Goal: Information Seeking & Learning: Learn about a topic

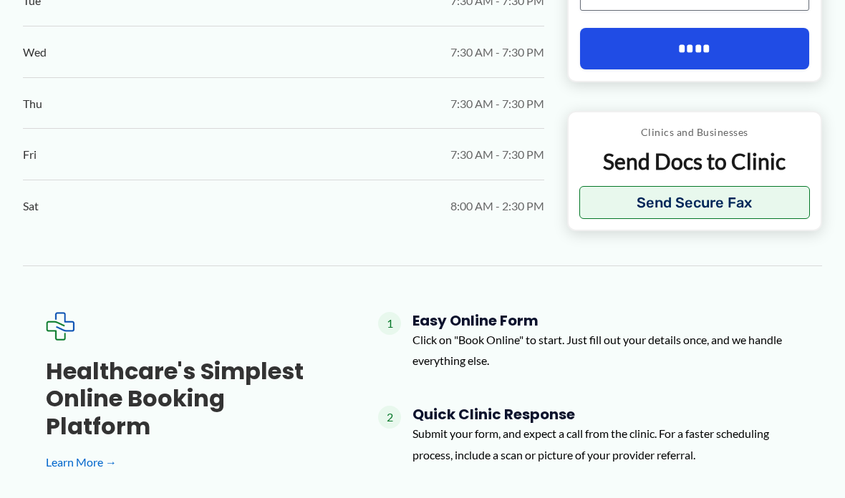
scroll to position [1006, 0]
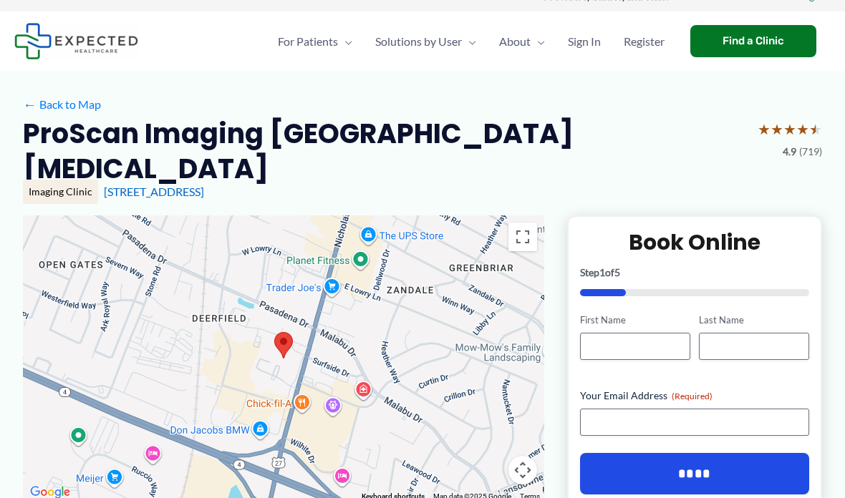
scroll to position [0, 0]
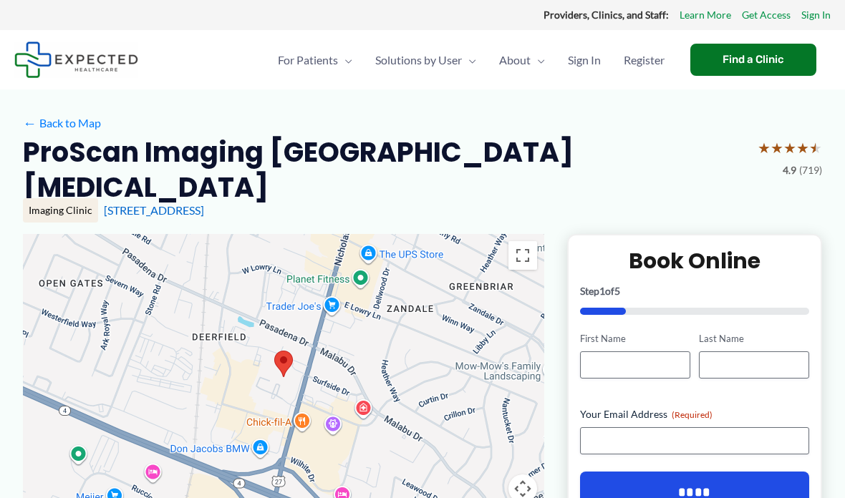
click at [720, 14] on link "Learn More" at bounding box center [706, 15] width 52 height 19
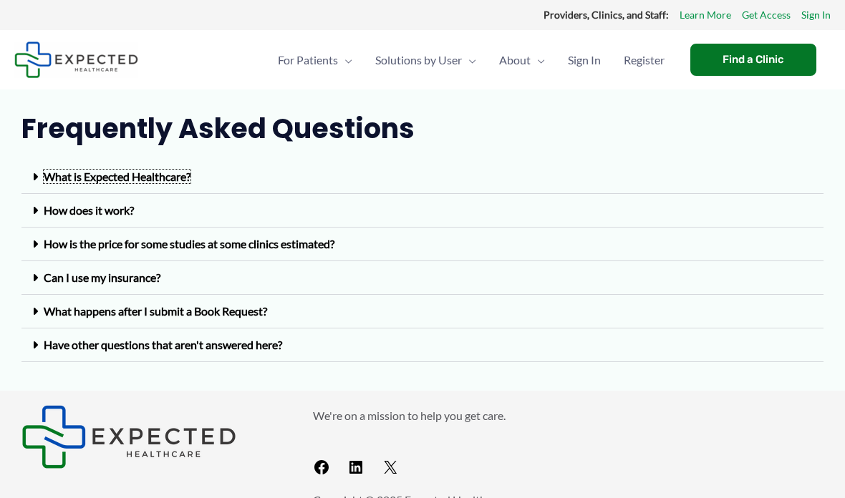
click at [90, 175] on link "What is Expected Healthcare?" at bounding box center [117, 177] width 147 height 14
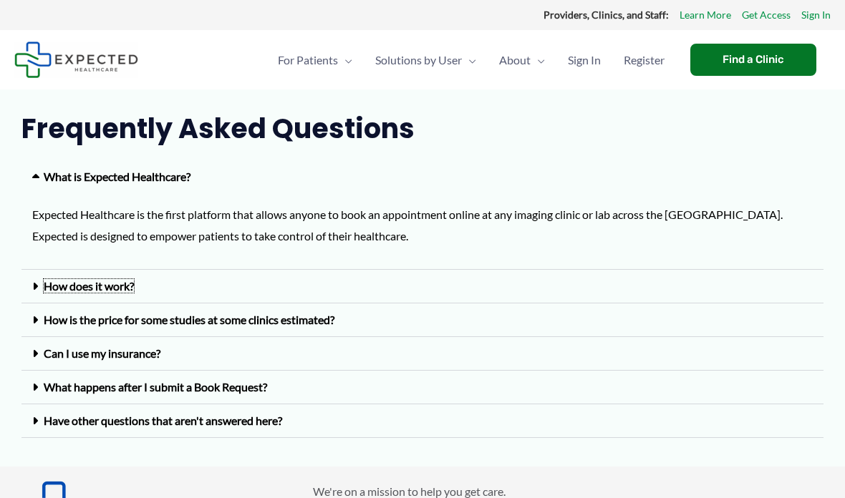
click at [49, 281] on link "How does it work?" at bounding box center [89, 286] width 90 height 14
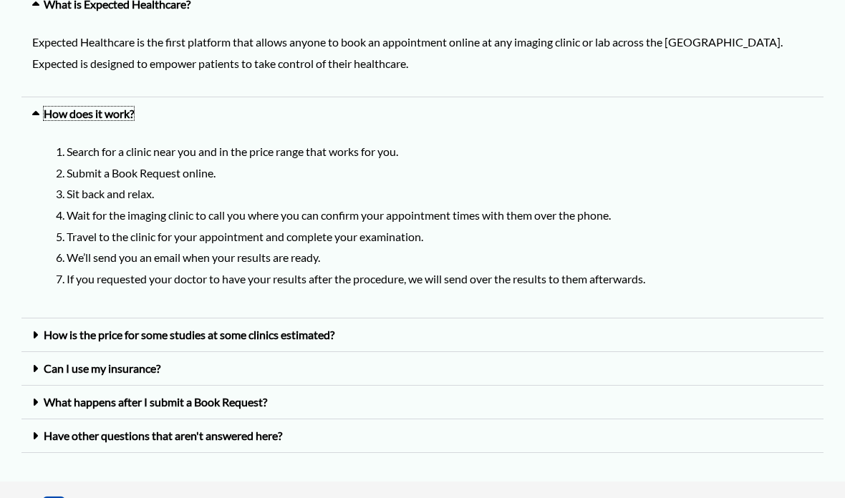
scroll to position [173, 0]
click at [53, 365] on link "Can I use my insurance?" at bounding box center [102, 369] width 117 height 14
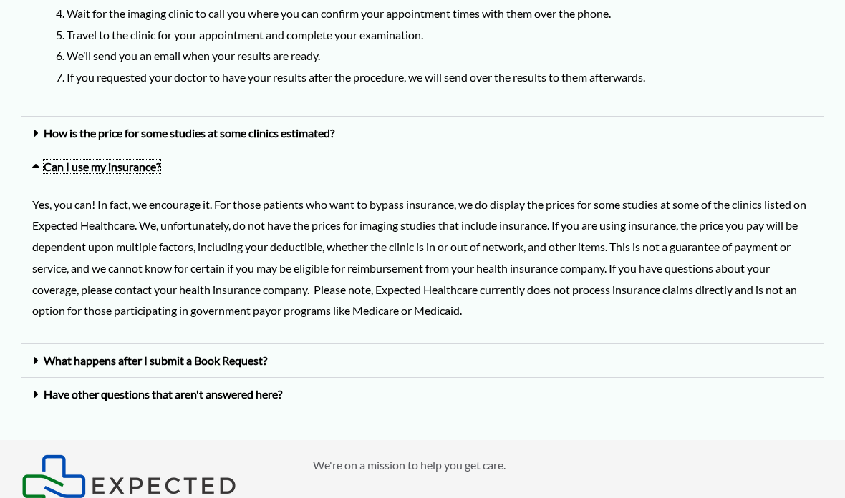
scroll to position [385, 0]
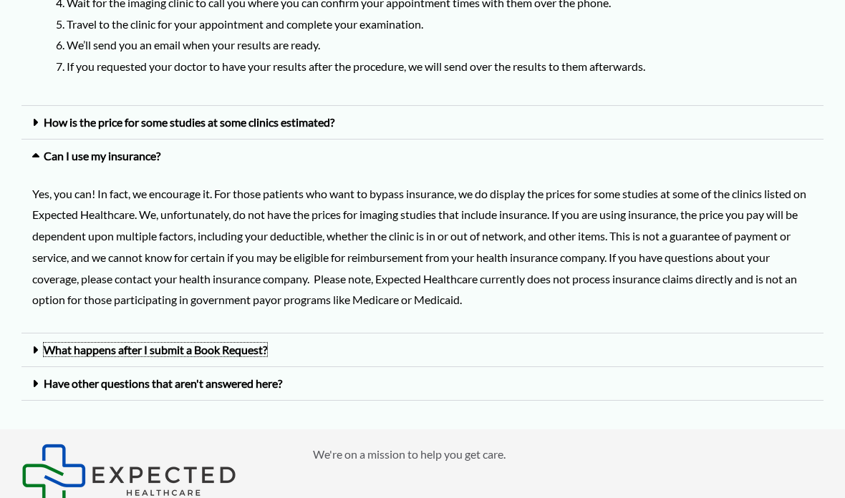
click at [62, 343] on link "What happens after I submit a Book Request?" at bounding box center [155, 350] width 223 height 14
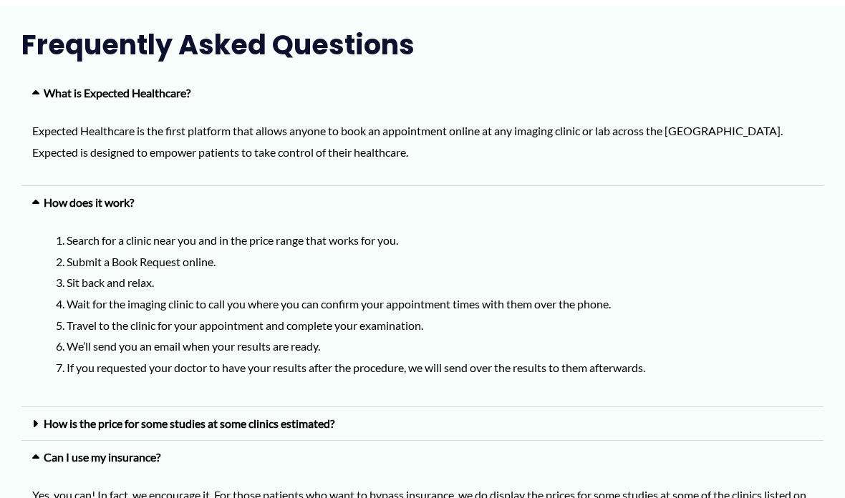
scroll to position [0, 0]
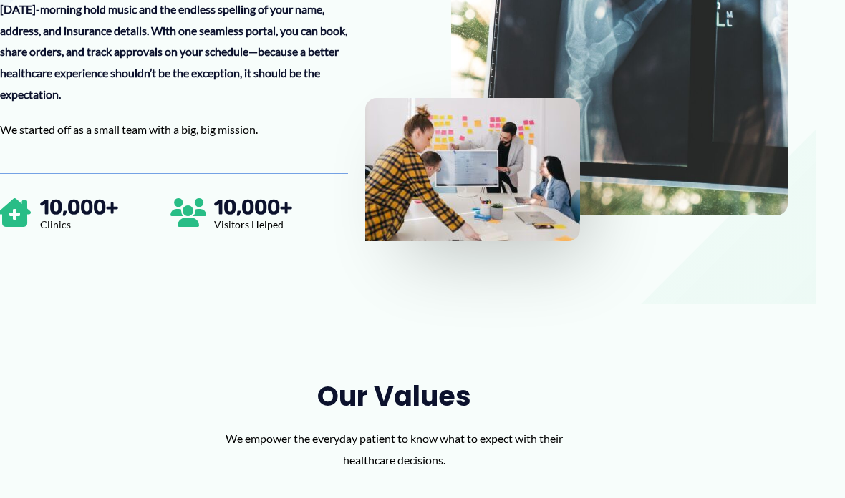
scroll to position [641, 29]
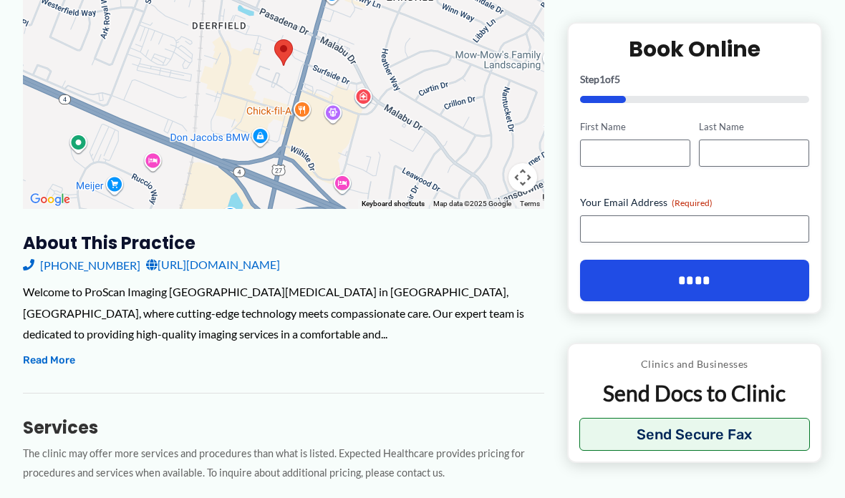
scroll to position [312, 0]
click at [49, 352] on button "Read More" at bounding box center [49, 360] width 52 height 17
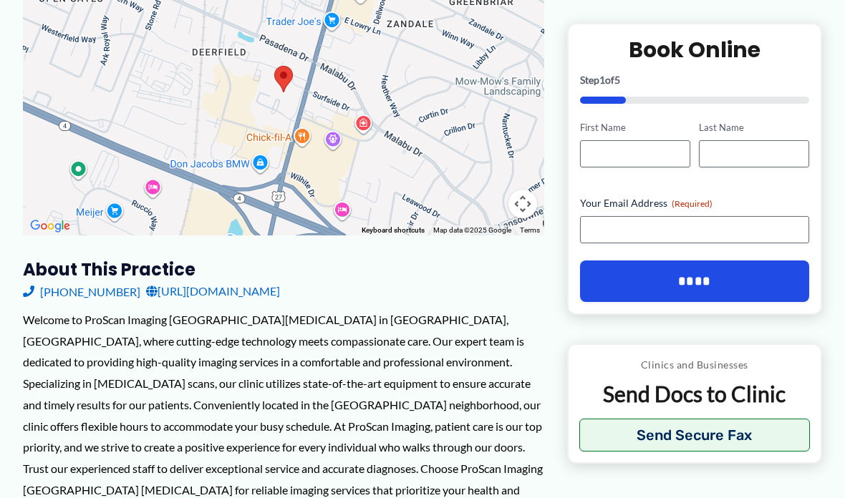
scroll to position [286, 0]
